Goal: Information Seeking & Learning: Compare options

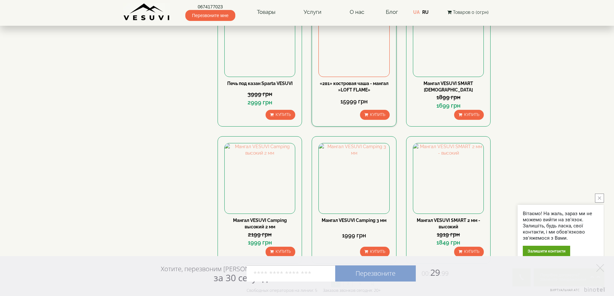
scroll to position [548, 0]
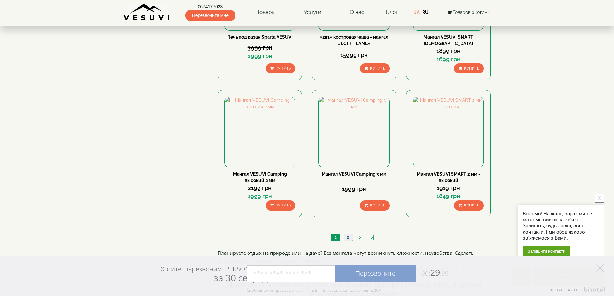
click at [349, 238] on link "2" at bounding box center [348, 237] width 9 height 7
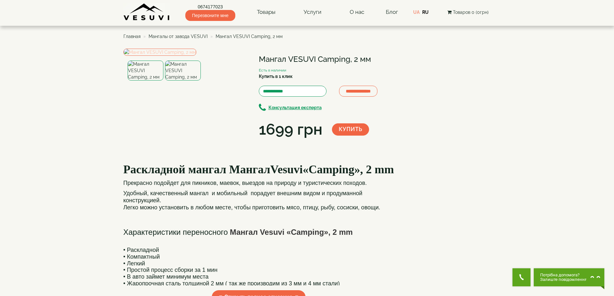
click at [196, 56] on img at bounding box center [160, 52] width 73 height 7
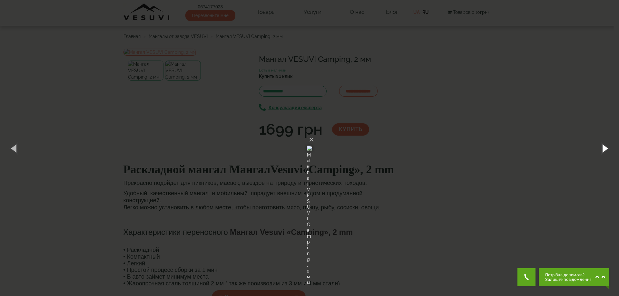
click at [604, 148] on button "button" at bounding box center [604, 148] width 29 height 35
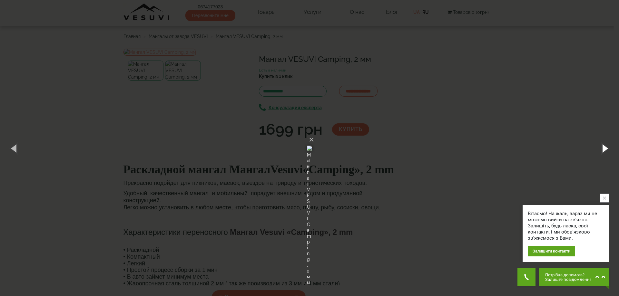
click at [604, 148] on button "button" at bounding box center [604, 148] width 29 height 35
click at [314, 133] on button "×" at bounding box center [311, 140] width 5 height 14
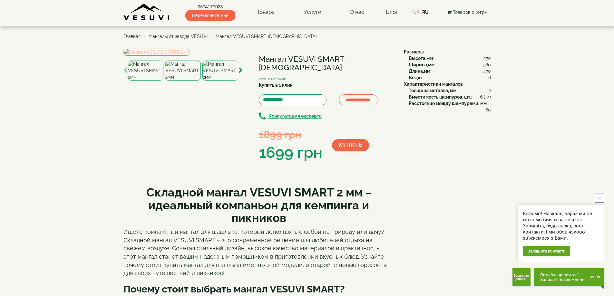
click at [190, 56] on img at bounding box center [157, 52] width 67 height 7
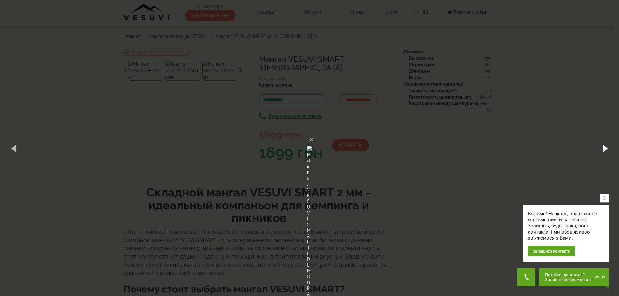
click at [606, 148] on button "button" at bounding box center [604, 148] width 29 height 35
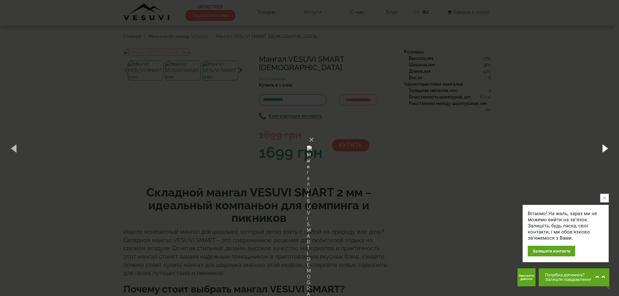
click at [606, 148] on button "button" at bounding box center [604, 148] width 29 height 35
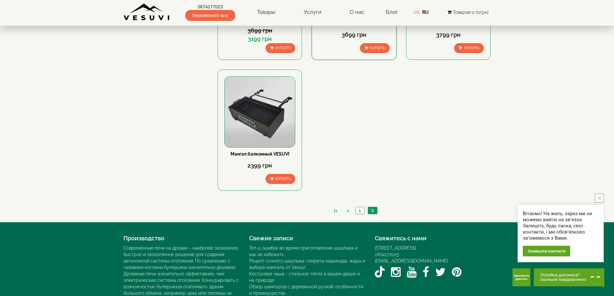
scroll to position [419, 0]
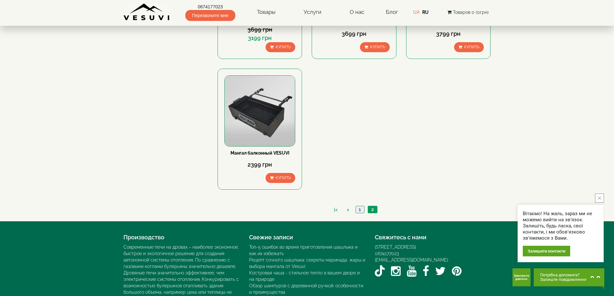
click at [358, 211] on link "1" at bounding box center [360, 209] width 9 height 7
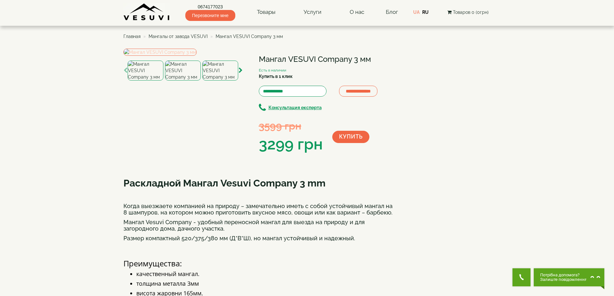
click at [188, 56] on img at bounding box center [160, 52] width 73 height 7
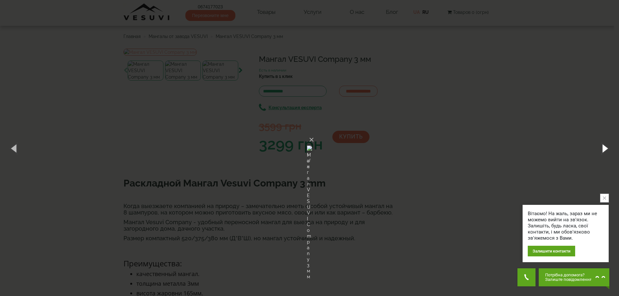
click at [607, 149] on button "button" at bounding box center [604, 148] width 29 height 35
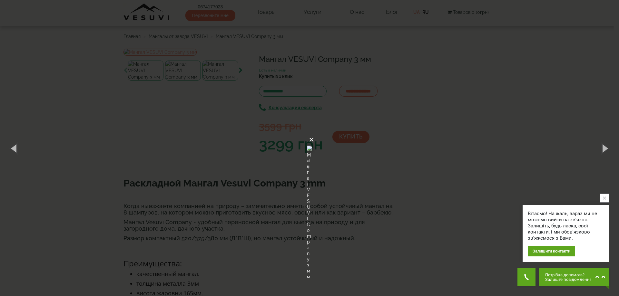
click at [314, 133] on button "×" at bounding box center [311, 140] width 5 height 14
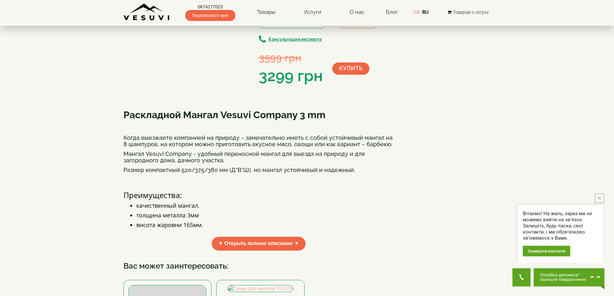
scroll to position [64, 0]
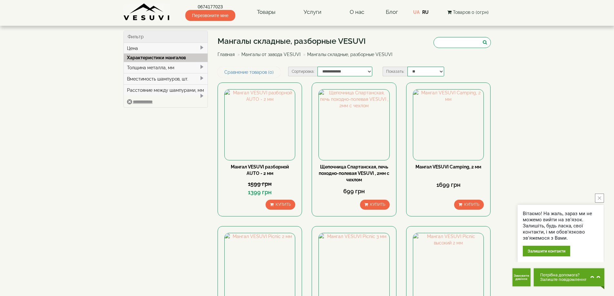
scroll to position [32, 0]
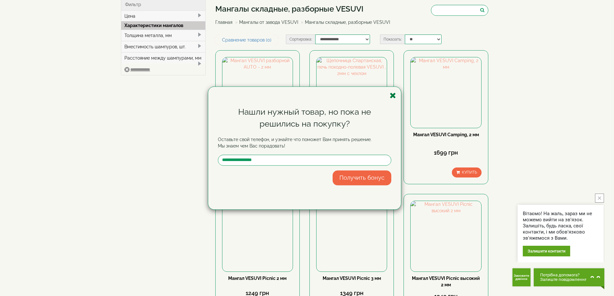
click at [395, 96] on icon "button" at bounding box center [393, 96] width 6 height 8
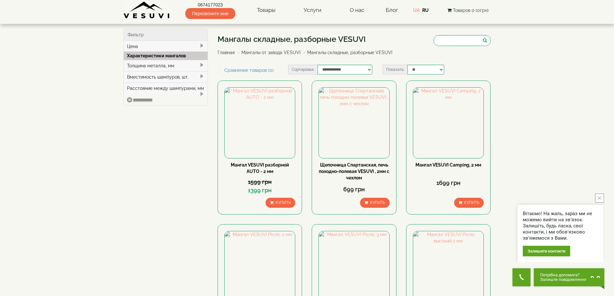
scroll to position [0, 0]
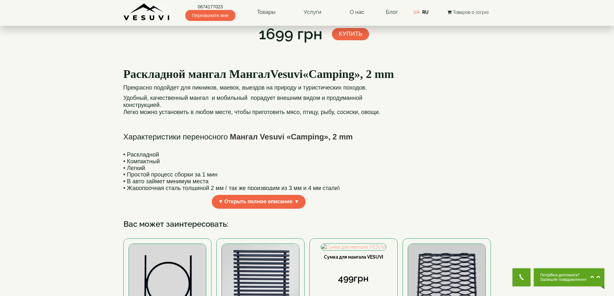
scroll to position [161, 0]
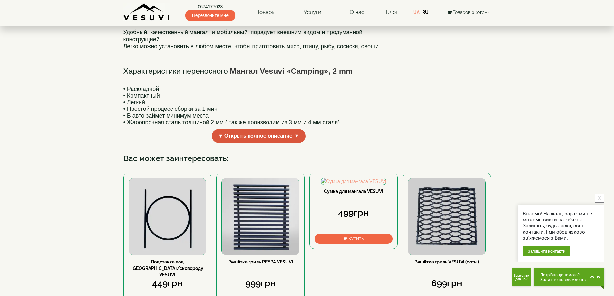
click at [297, 143] on span "▼ Открыть полное описание ▼" at bounding box center [259, 136] width 94 height 14
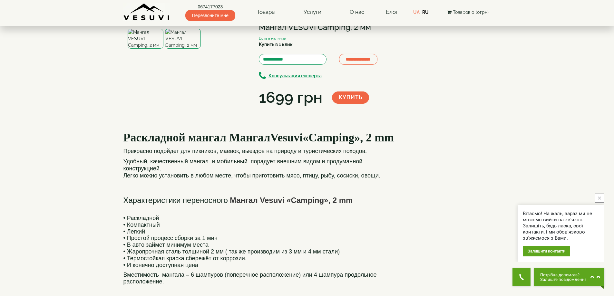
scroll to position [0, 0]
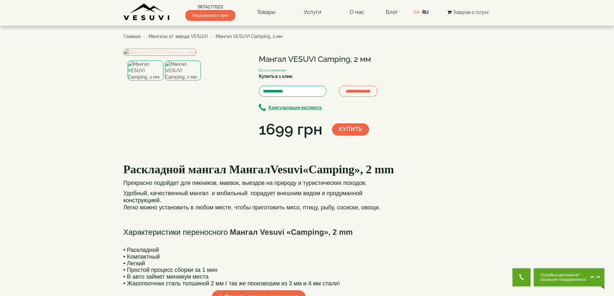
click at [188, 56] on img at bounding box center [160, 52] width 73 height 7
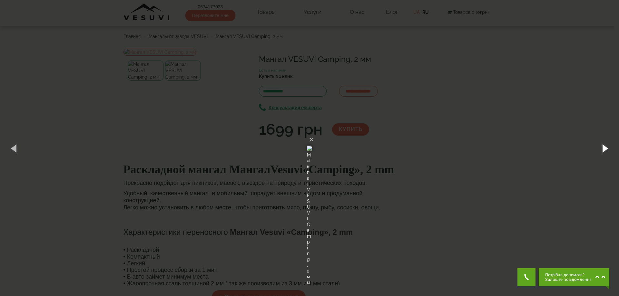
click at [604, 147] on button "button" at bounding box center [604, 148] width 29 height 35
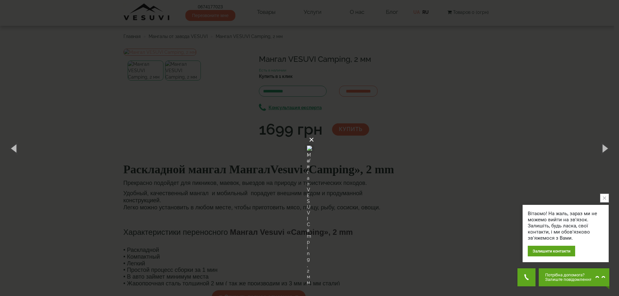
click at [314, 133] on button "×" at bounding box center [311, 140] width 5 height 14
